Goal: Check status: Check status

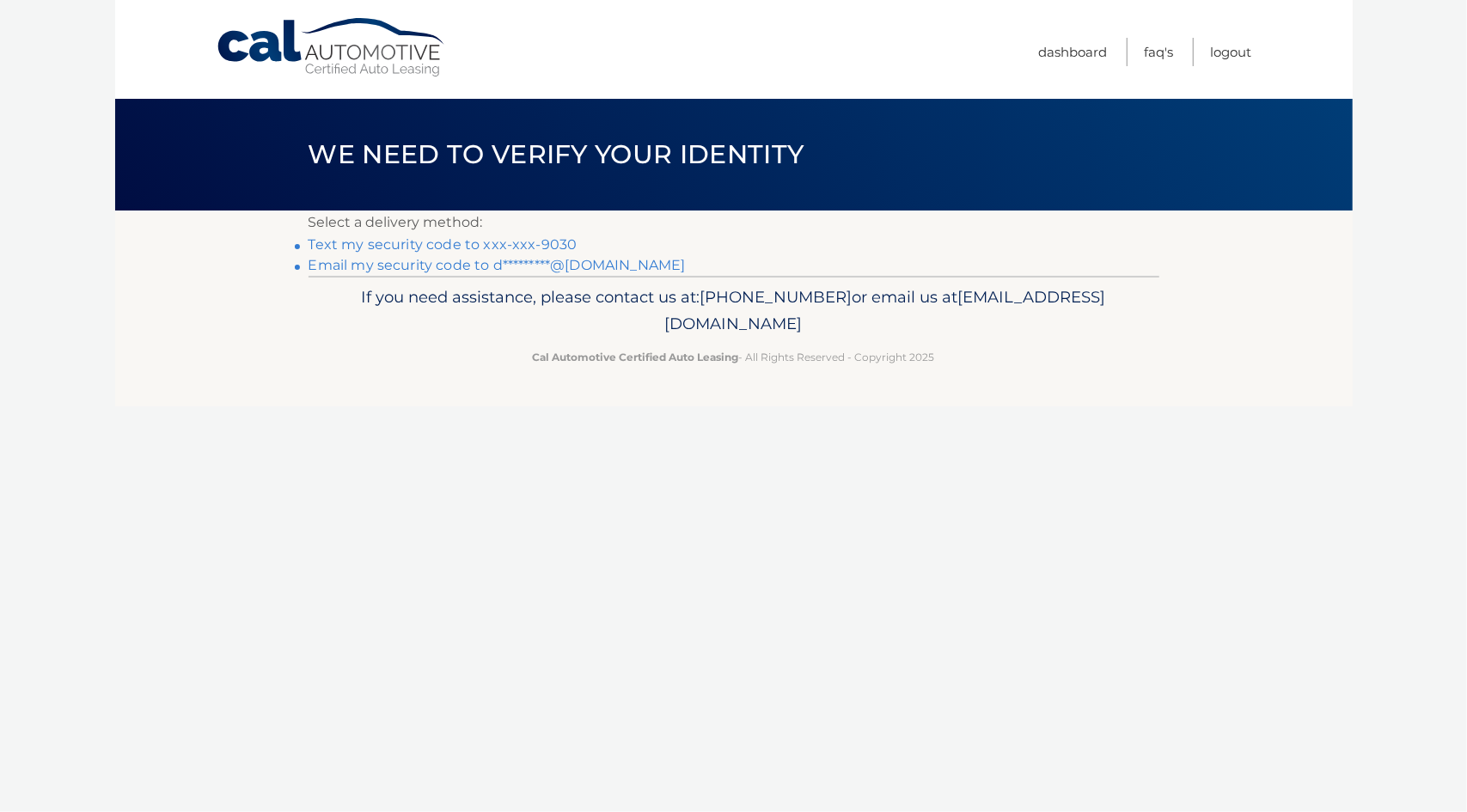
click at [476, 245] on link "Text my security code to xxx-xxx-9030" at bounding box center [442, 245] width 269 height 17
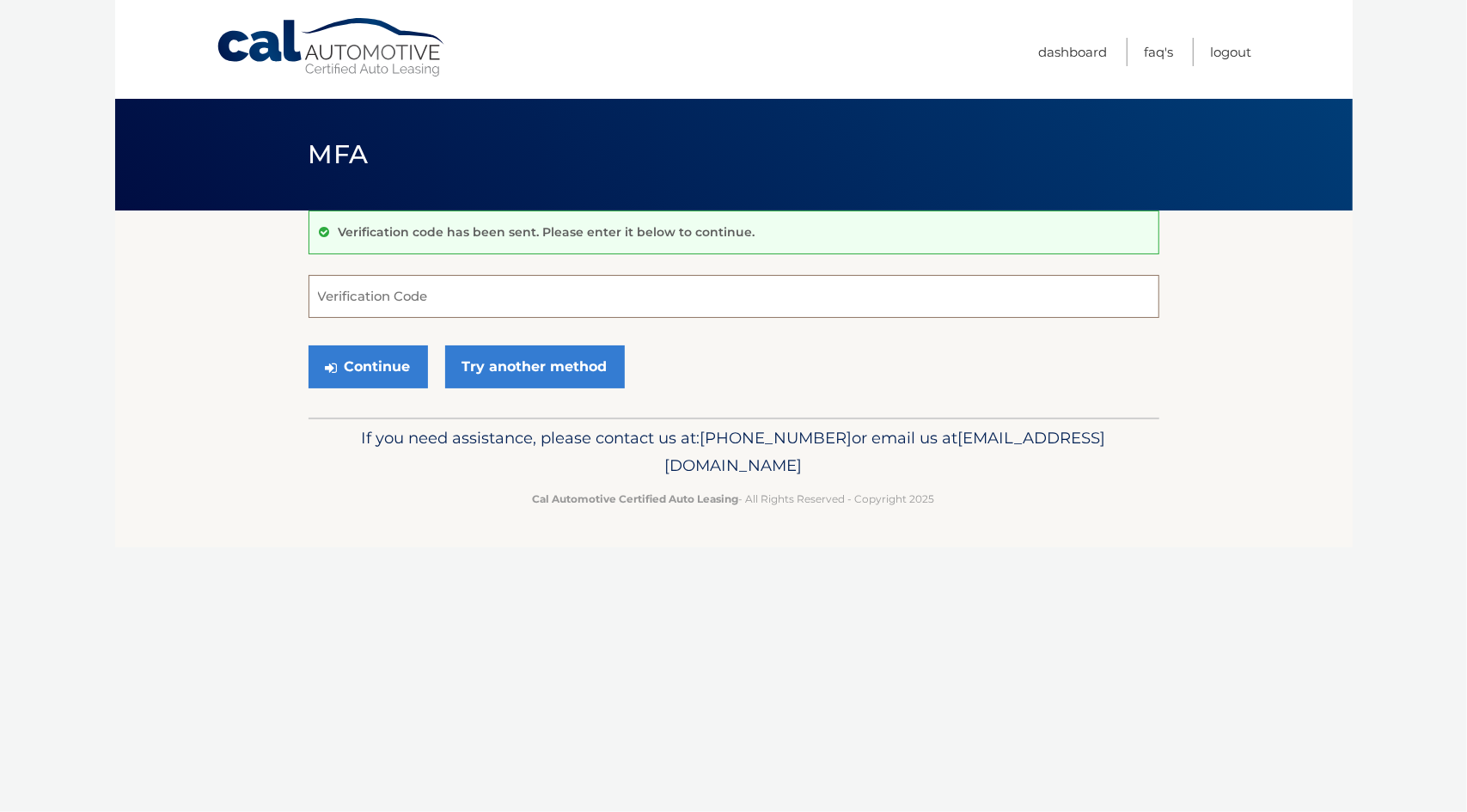
click at [552, 293] on input "Verification Code" at bounding box center [733, 296] width 850 height 43
type input "771640"
click at [342, 348] on button "Continue" at bounding box center [367, 366] width 119 height 43
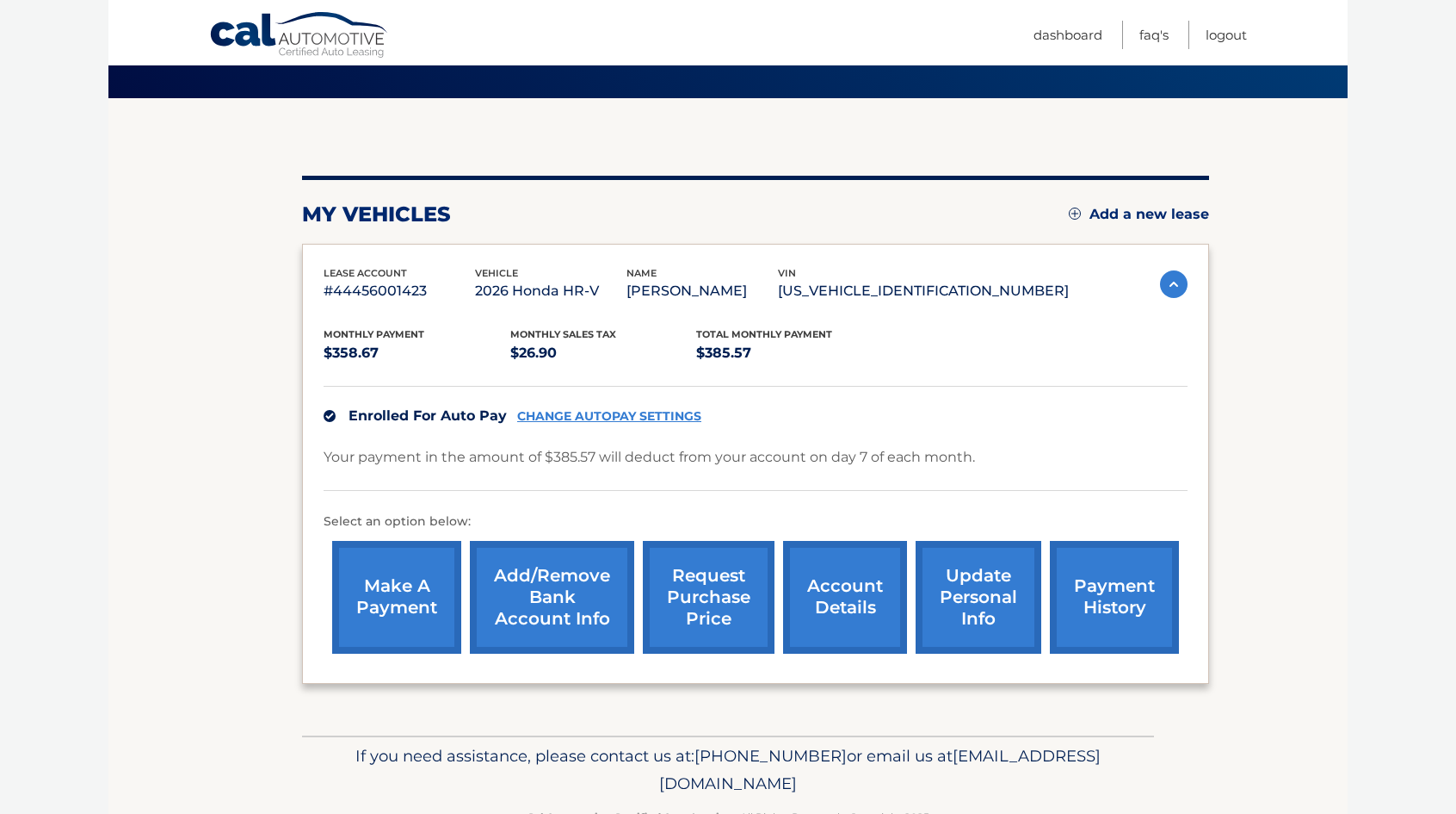
scroll to position [126, 0]
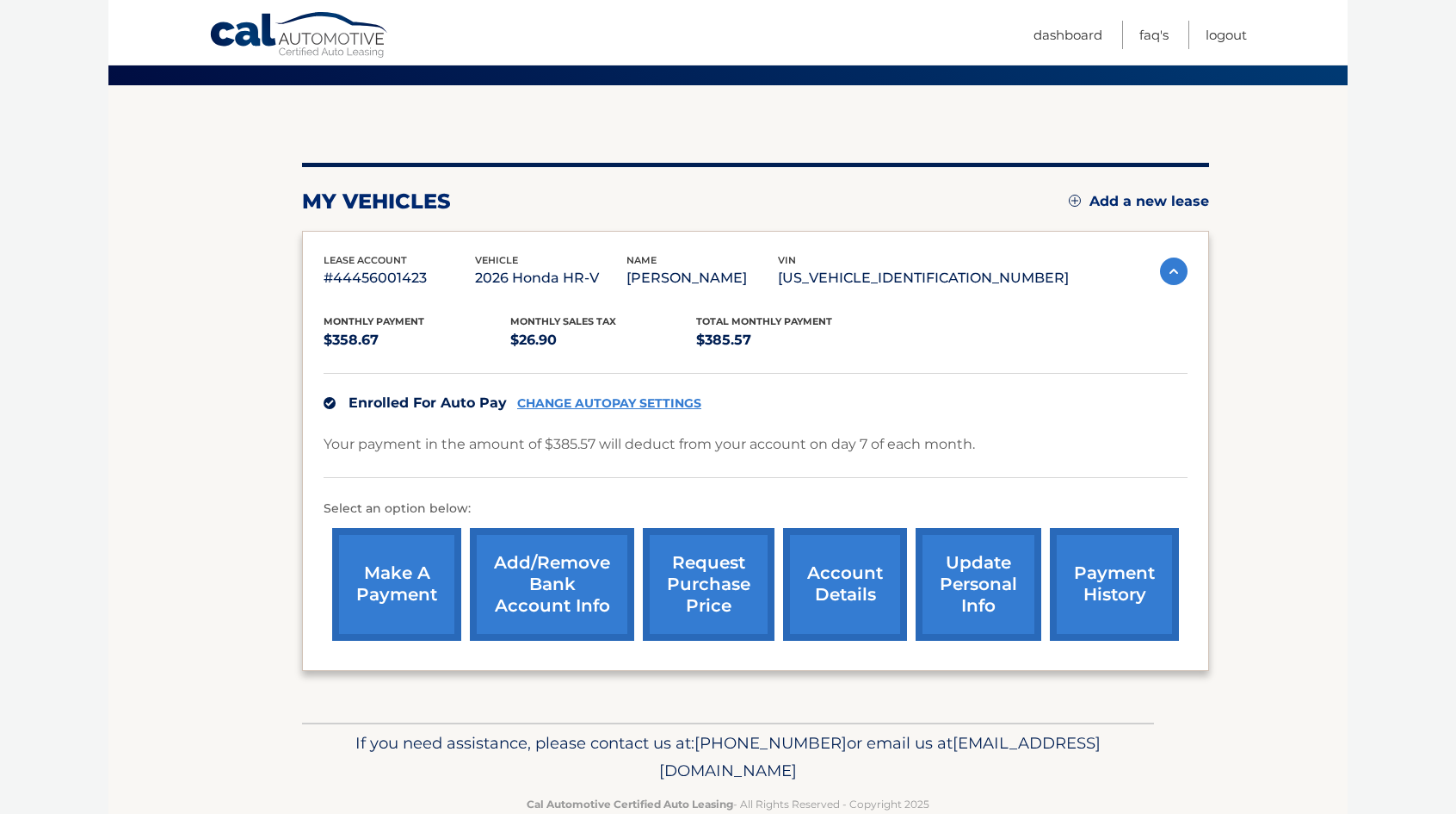
click at [1070, 543] on link "payment history" at bounding box center [1114, 585] width 129 height 113
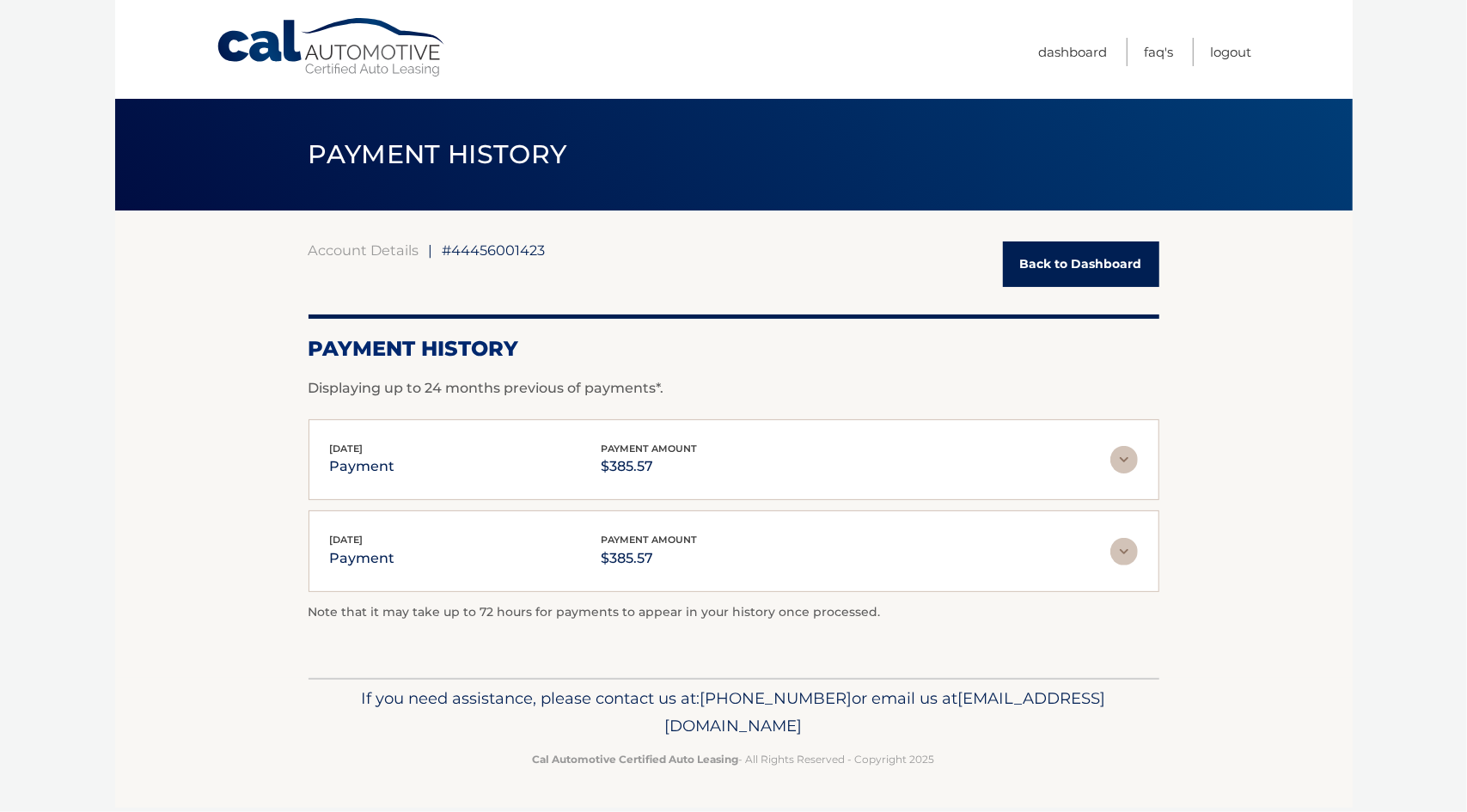
click at [1143, 452] on div "Sep 08, 2025 payment payment amount $385.57 Late Charges $0.00 Miscelleneous Ch…" at bounding box center [733, 460] width 850 height 81
click at [1119, 456] on img at bounding box center [1124, 460] width 28 height 28
